Goal: Information Seeking & Learning: Learn about a topic

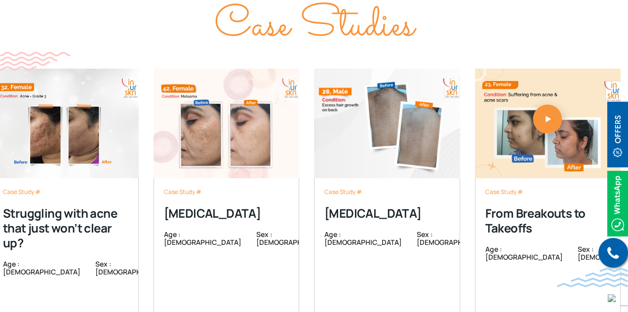
scroll to position [3155, 0]
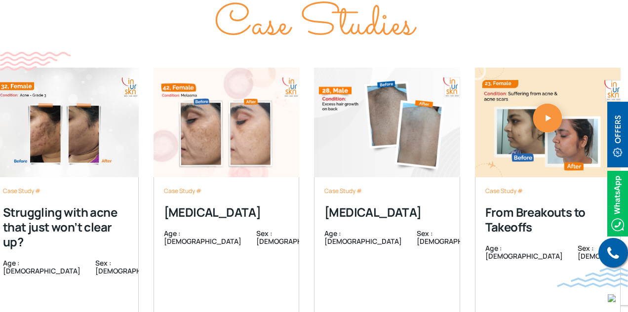
click at [142, 217] on div "Case Study # Struggling with acne that just won’t clear up? Age : [DEMOGRAPHIC_…" at bounding box center [314, 184] width 628 height 282
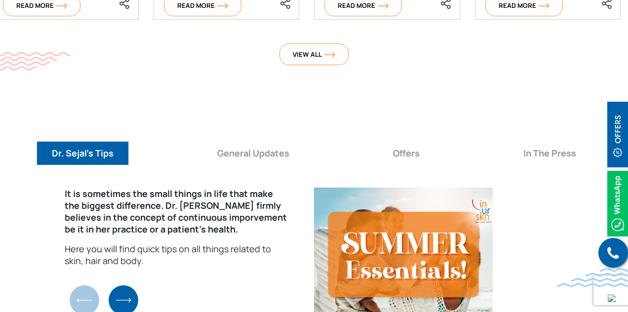
scroll to position [3465, 0]
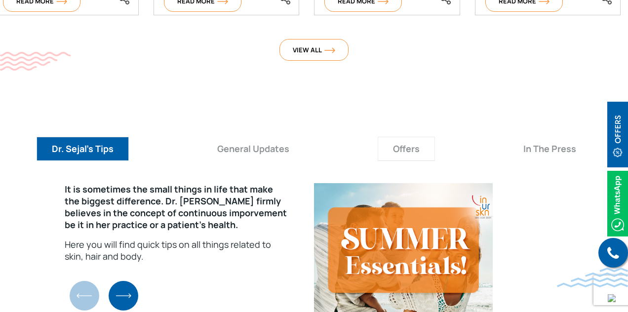
click at [412, 137] on button "Offers" at bounding box center [405, 149] width 57 height 24
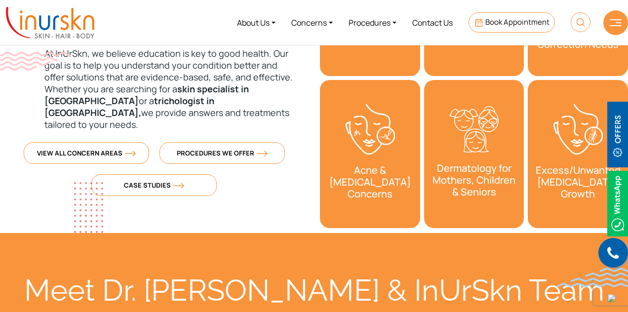
scroll to position [432, 0]
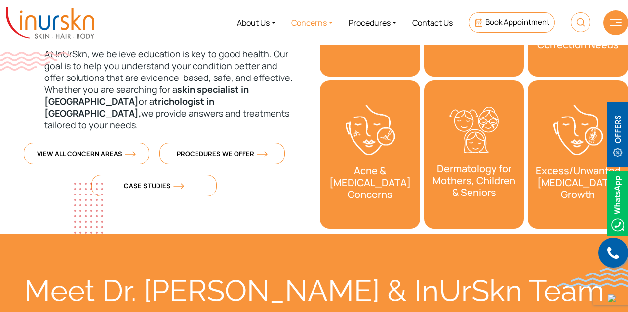
click at [319, 22] on link "Concerns" at bounding box center [311, 22] width 57 height 37
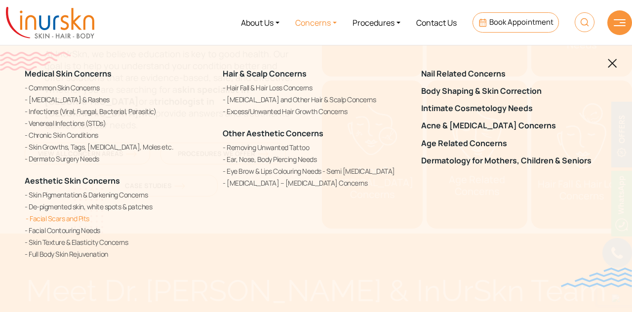
click at [78, 219] on link "Facial Scars and Pits" at bounding box center [118, 218] width 186 height 10
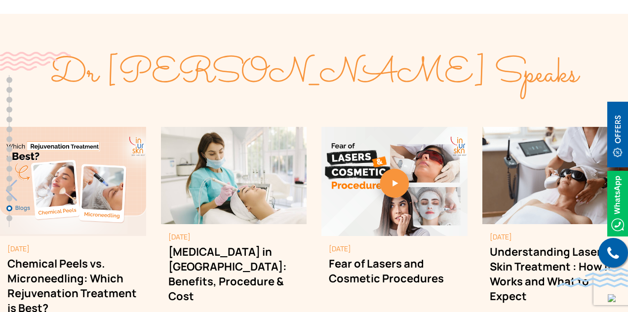
scroll to position [5626, 0]
